Goal: Navigation & Orientation: Find specific page/section

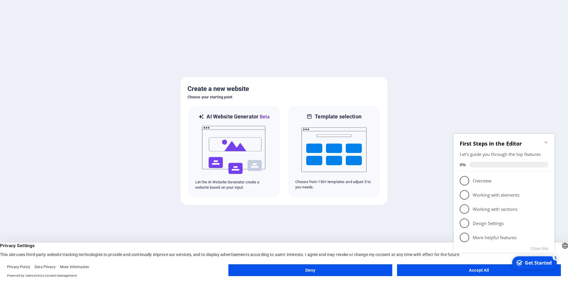
click at [437, 272] on button "Accept All" at bounding box center [479, 271] width 164 height 12
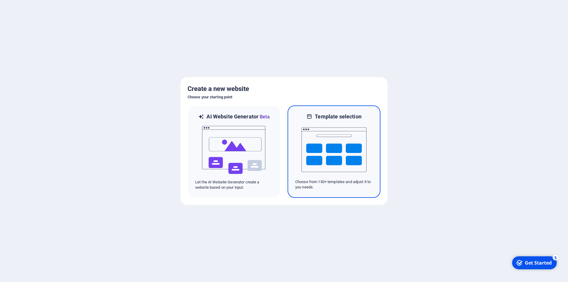
click at [317, 153] on img at bounding box center [333, 149] width 65 height 59
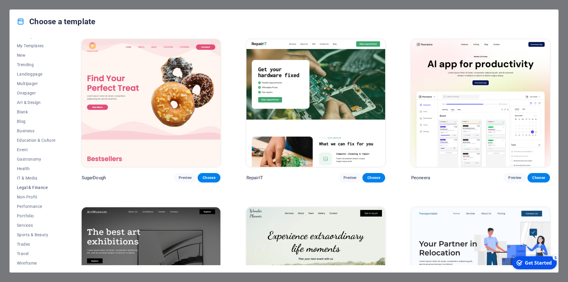
scroll to position [9, 0]
click at [26, 222] on span "Services" at bounding box center [36, 223] width 39 height 5
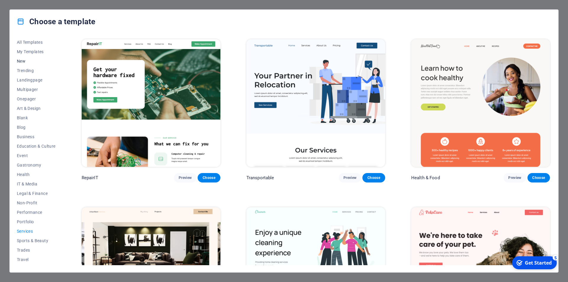
scroll to position [0, 0]
click at [20, 21] on icon at bounding box center [21, 22] width 8 height 8
click at [32, 43] on span "All Templates" at bounding box center [36, 43] width 39 height 5
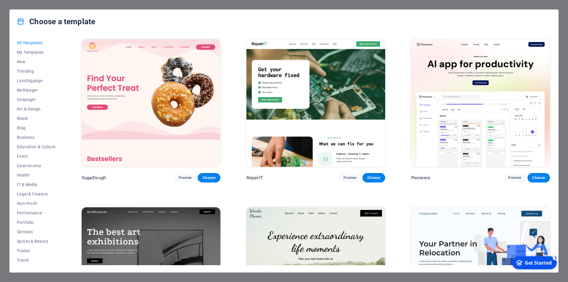
click at [541, 263] on div "Get Started" at bounding box center [538, 263] width 27 height 7
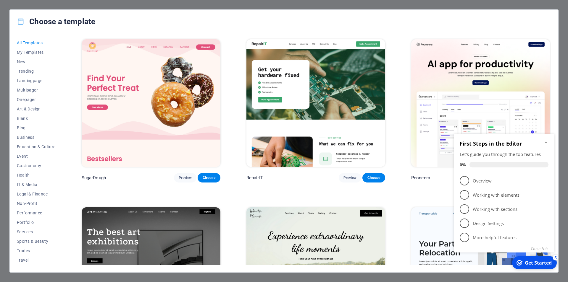
click at [554, 71] on div "All Templates My Templates New Trending Landingpage Multipager Onepager Art & D…" at bounding box center [284, 152] width 548 height 239
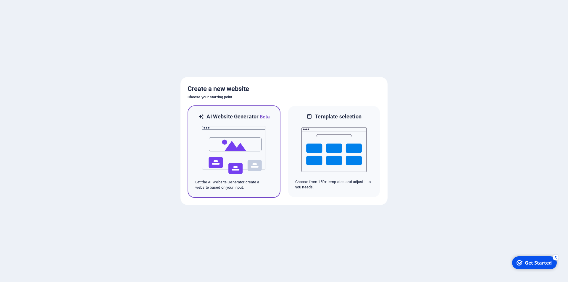
click at [231, 144] on img at bounding box center [233, 150] width 65 height 59
